Goal: Information Seeking & Learning: Learn about a topic

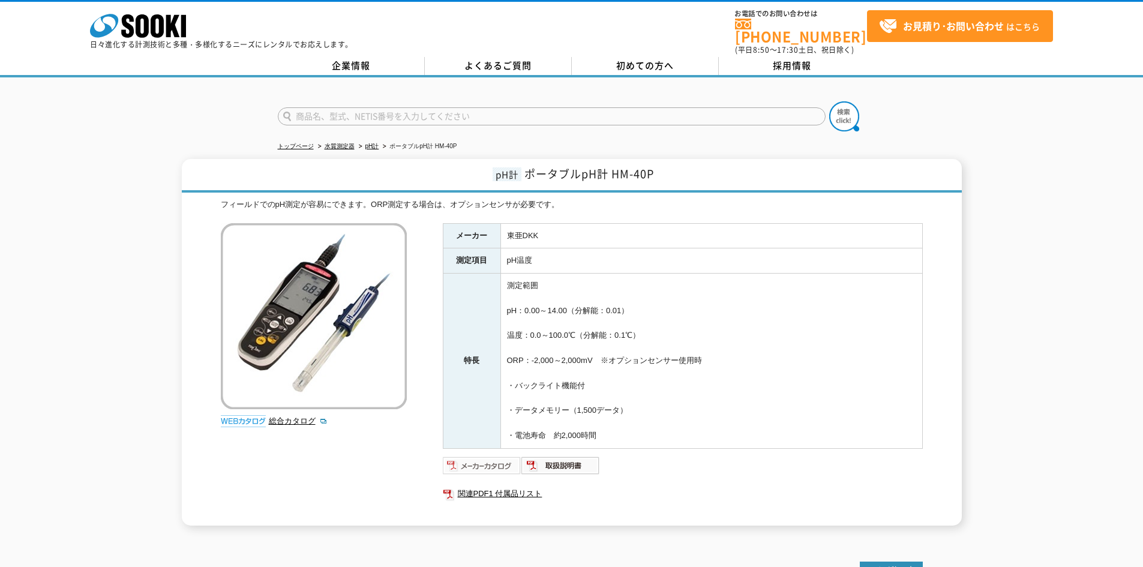
click at [507, 457] on img at bounding box center [482, 465] width 79 height 19
drag, startPoint x: 653, startPoint y: 164, endPoint x: 615, endPoint y: 167, distance: 37.9
click at [615, 167] on span "ポータブルpH計 HM-40P" at bounding box center [589, 174] width 130 height 16
copy span "HM-40P"
drag, startPoint x: 543, startPoint y: 232, endPoint x: 509, endPoint y: 228, distance: 33.8
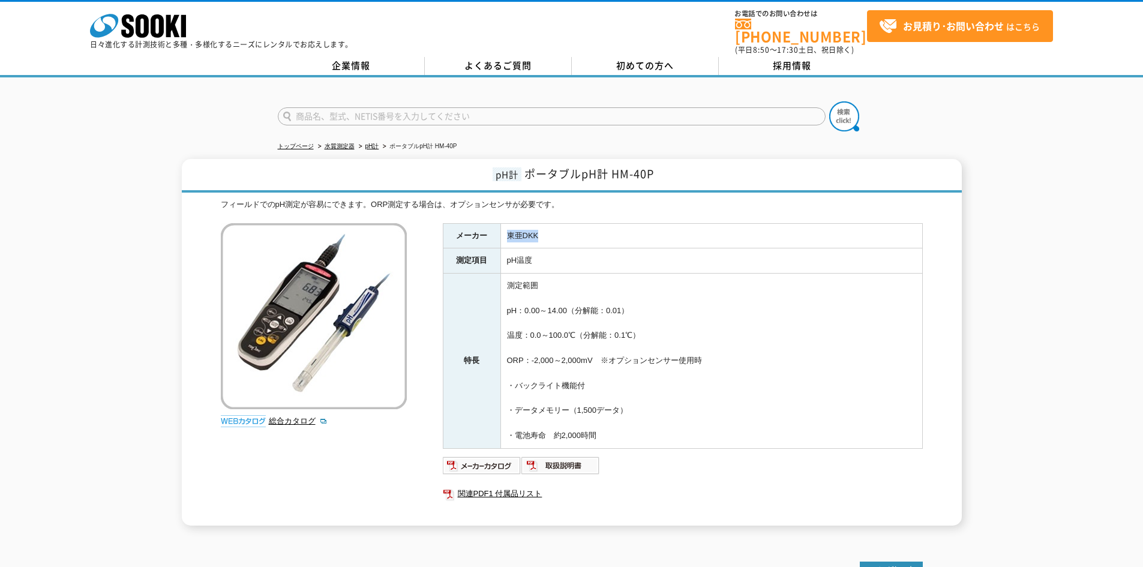
click at [509, 228] on td "東亜DKK" at bounding box center [711, 235] width 422 height 25
copy td "東亜DKK"
click at [378, 143] on link "pH計" at bounding box center [372, 146] width 14 height 7
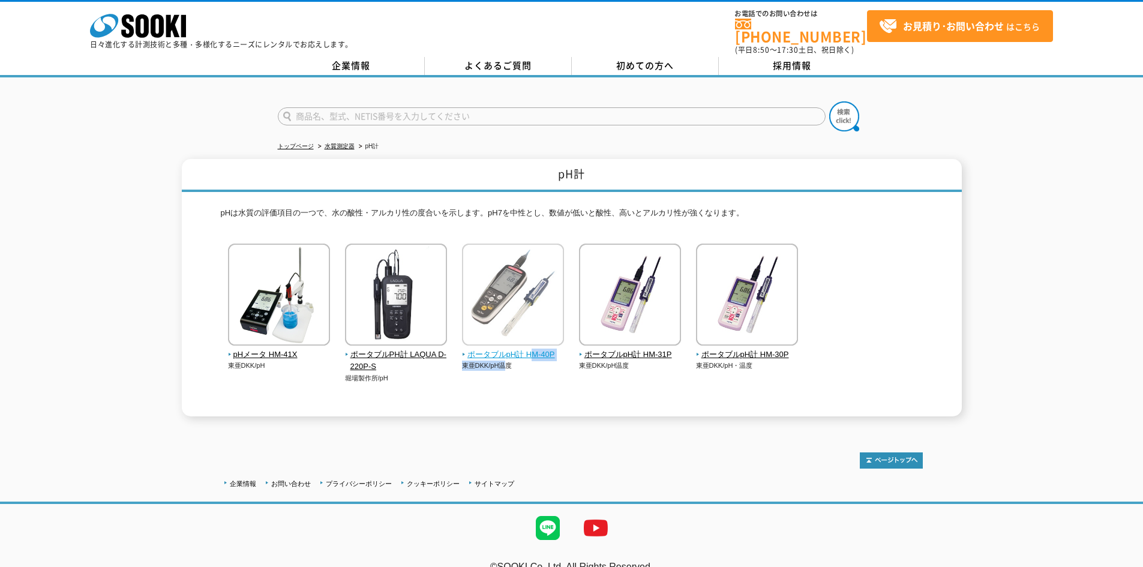
drag, startPoint x: 506, startPoint y: 374, endPoint x: 540, endPoint y: 351, distance: 40.6
click at [539, 351] on div "pHメータ HM-41X 東亜DKK/pH 堀場製作所/pH" at bounding box center [572, 326] width 702 height 164
click at [449, 440] on div at bounding box center [572, 454] width 702 height 28
drag, startPoint x: 402, startPoint y: 384, endPoint x: 397, endPoint y: 381, distance: 6.2
click at [398, 381] on div "pHメータ HM-41X 東亜DKK/pH 堀場製作所/pH" at bounding box center [572, 326] width 702 height 164
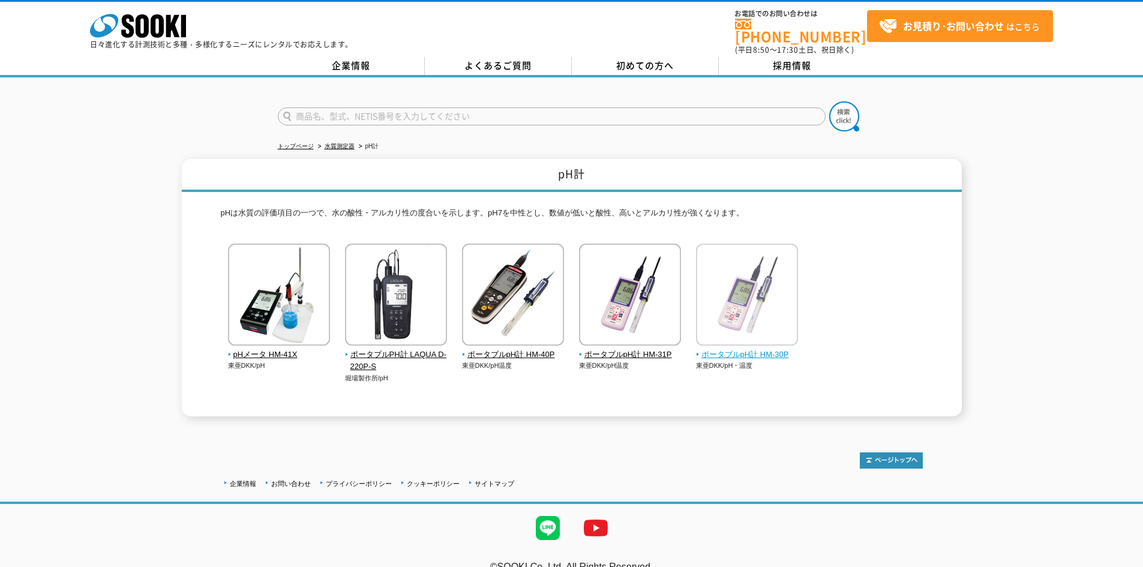
click at [743, 317] on img at bounding box center [747, 296] width 102 height 105
